Goal: Communication & Community: Participate in discussion

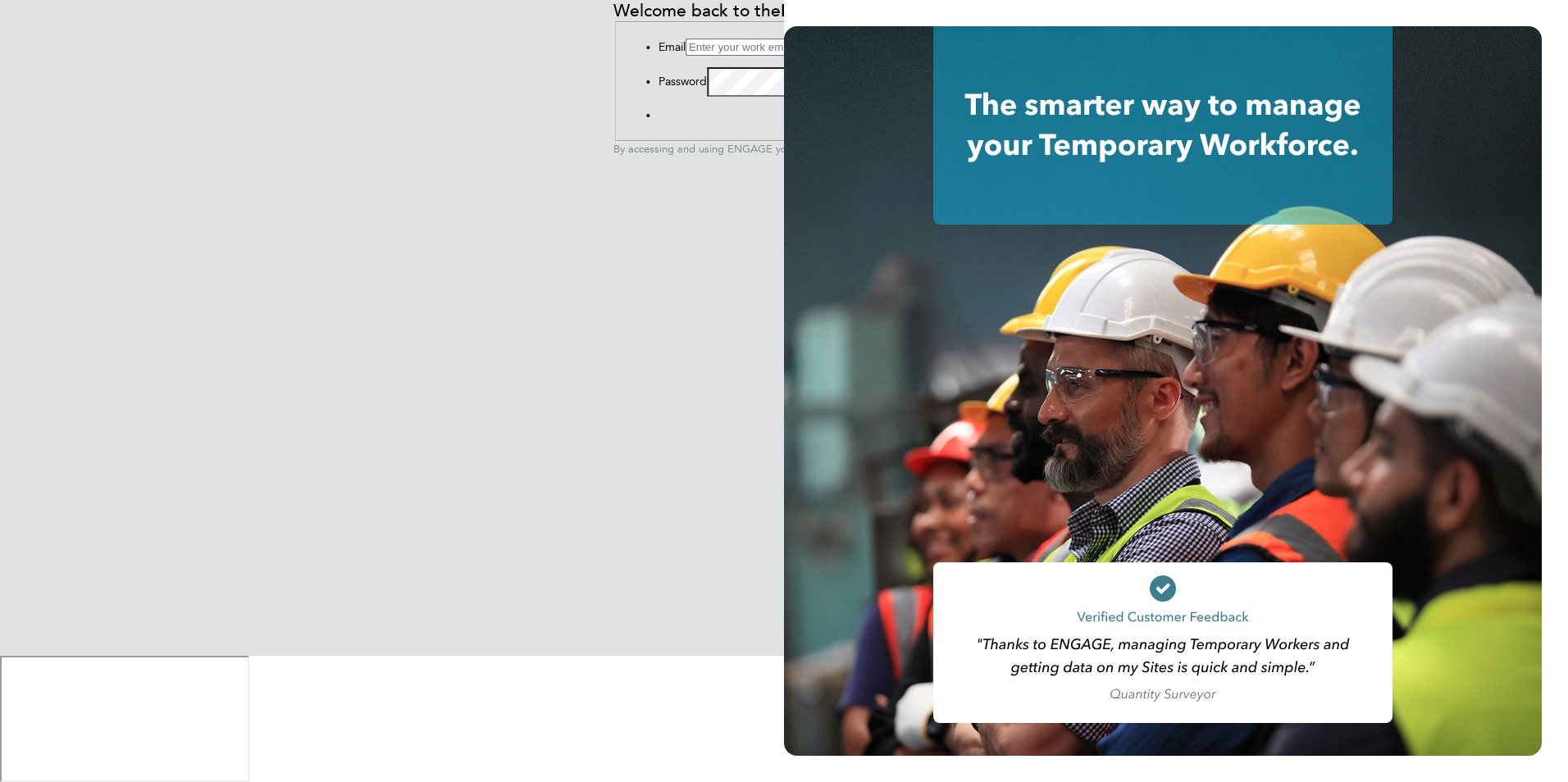
type input "[PERSON_NAME][EMAIL_ADDRESS][DOMAIN_NAME]"
click at [659, 119] on button "Sign In" at bounding box center [659, 119] width 0 height 0
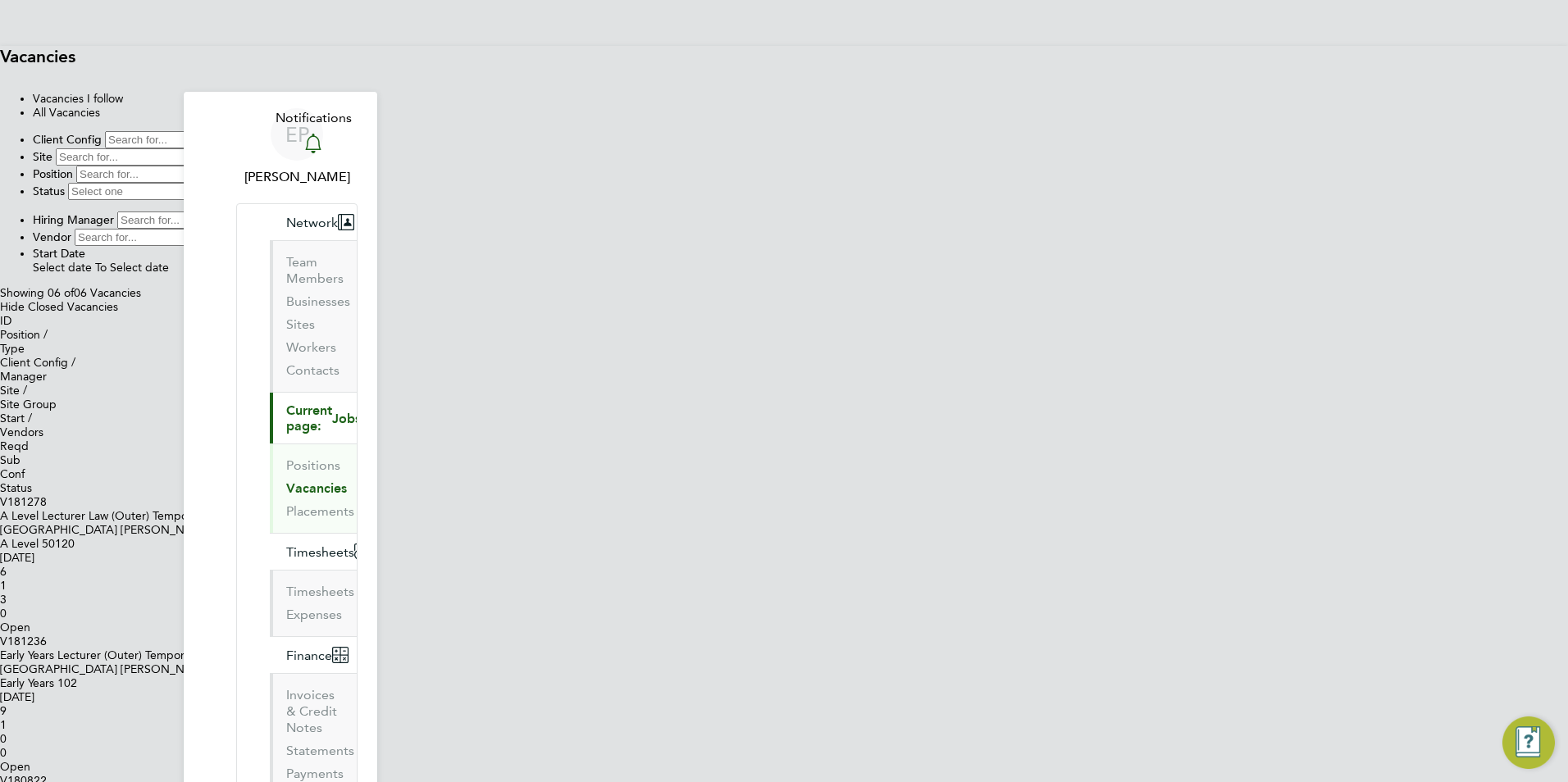
click at [344, 108] on link "Notifications" at bounding box center [313, 134] width 76 height 53
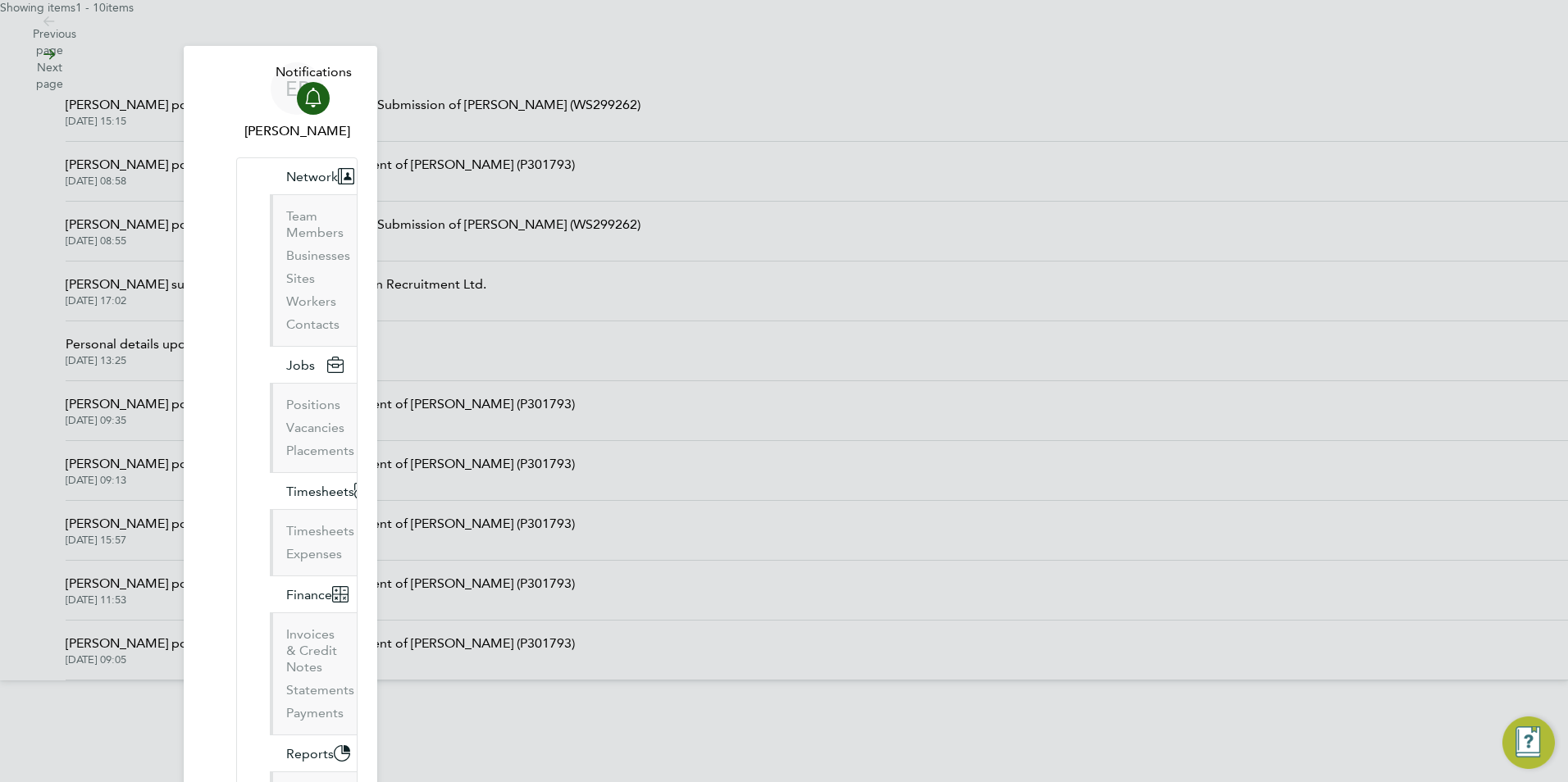
click at [640, 115] on span "[PERSON_NAME] posted a comment on the Worker Submission of [PERSON_NAME] (WS299…" at bounding box center [353, 105] width 575 height 20
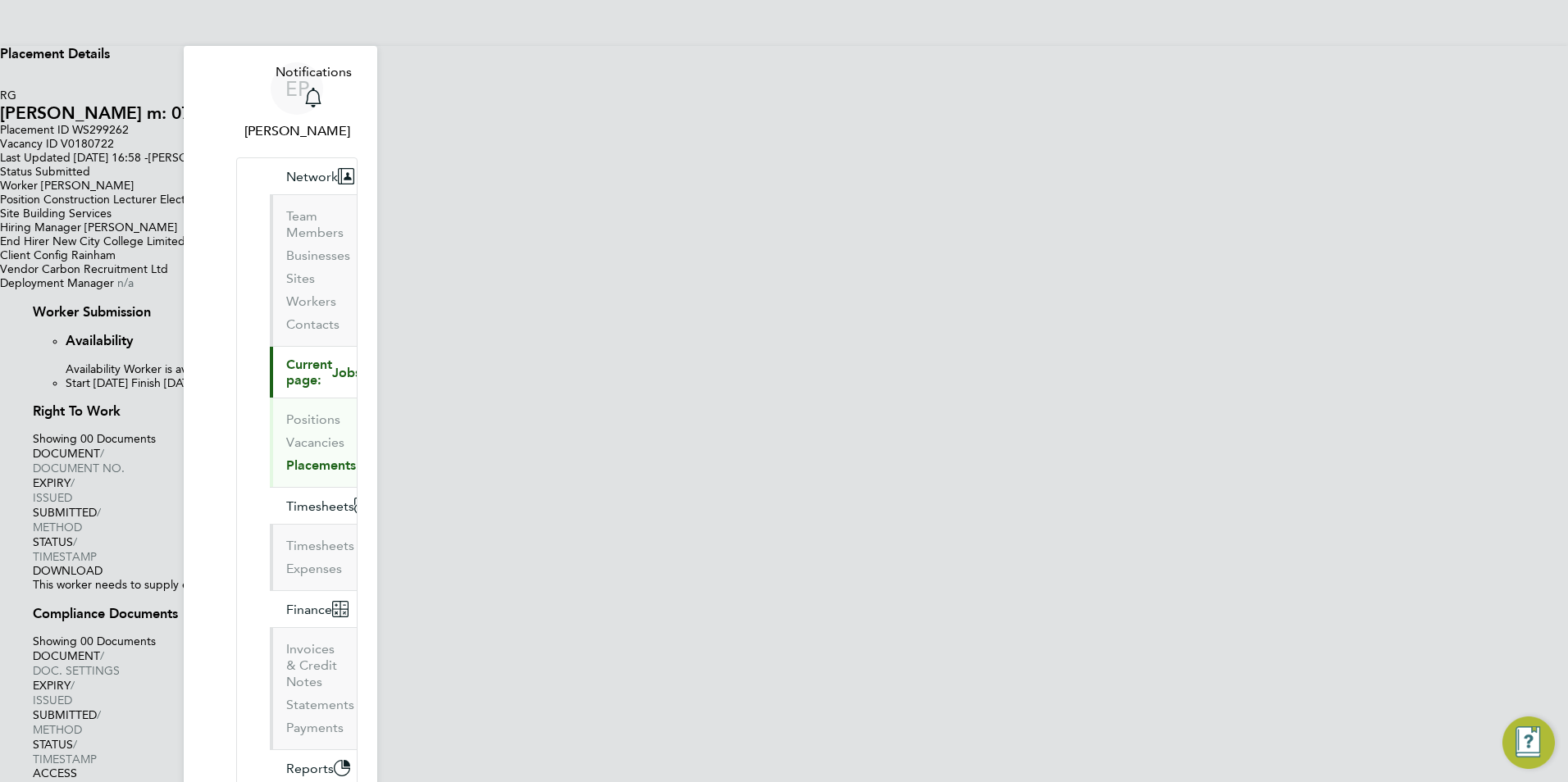
drag, startPoint x: 1379, startPoint y: 242, endPoint x: 1392, endPoint y: 49, distance: 193.4
click at [446, 0] on li "Back To Vacancy" at bounding box center [800, 0] width 1535 height 0
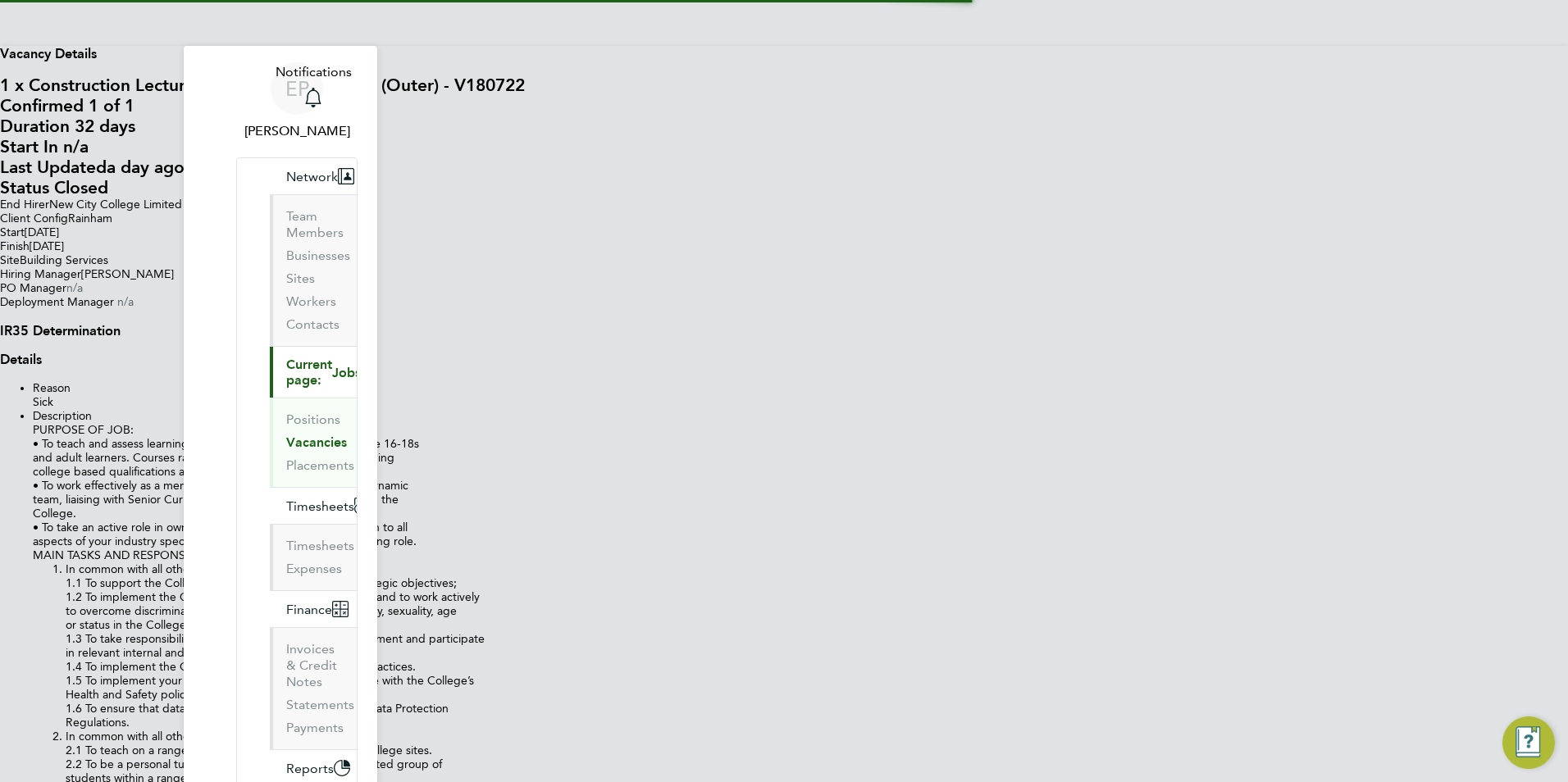
scroll to position [8, 8]
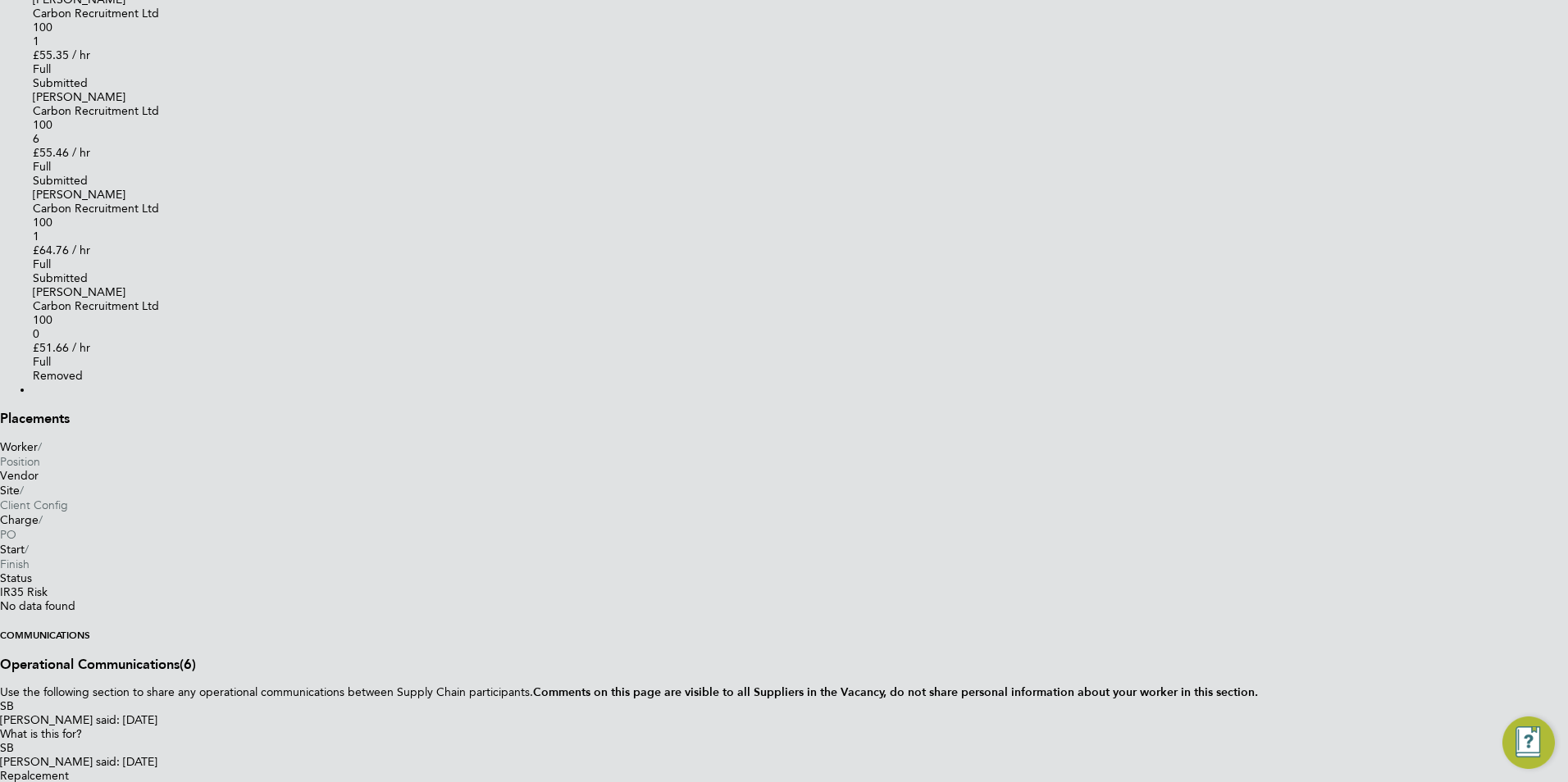
drag, startPoint x: 1283, startPoint y: 459, endPoint x: 1278, endPoint y: 343, distance: 116.1
